Goal: Information Seeking & Learning: Find specific fact

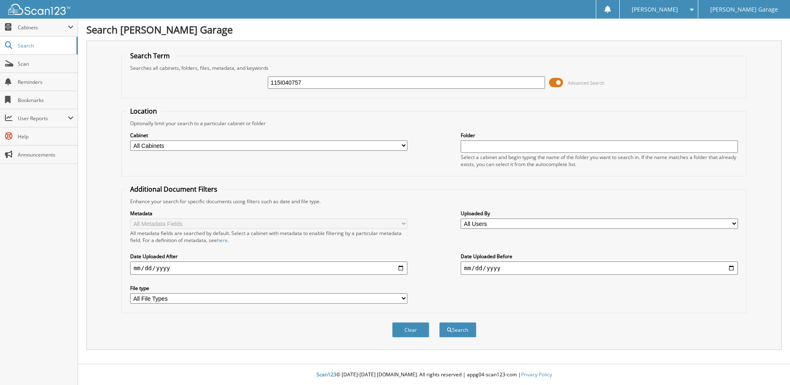
type input "115I040757"
click at [439, 322] on button "Search" at bounding box center [457, 329] width 37 height 15
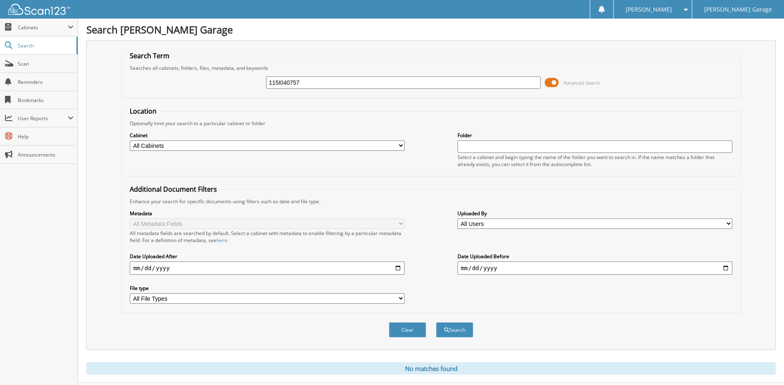
click at [348, 85] on input "115I040757" at bounding box center [403, 82] width 275 height 12
type input "115I040530"
click at [436, 322] on button "Search" at bounding box center [454, 329] width 37 height 15
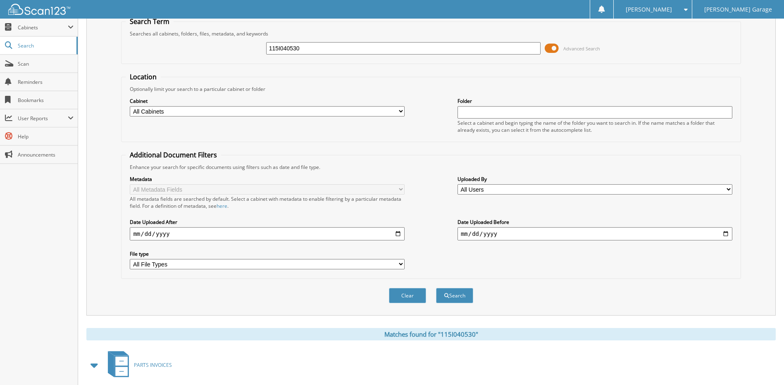
scroll to position [77, 0]
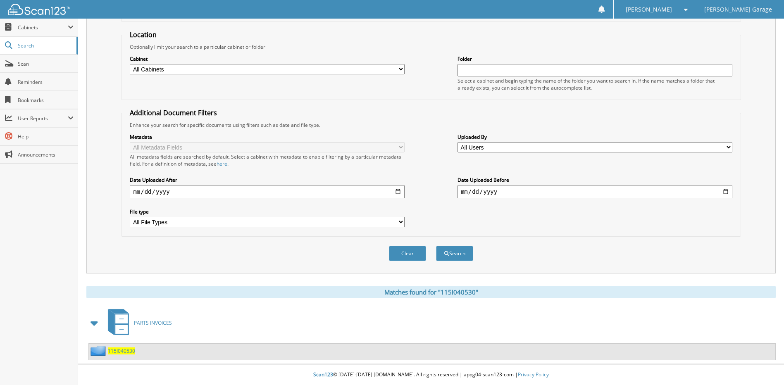
click at [124, 353] on span "115I040530" at bounding box center [121, 351] width 27 height 7
